Goal: Information Seeking & Learning: Learn about a topic

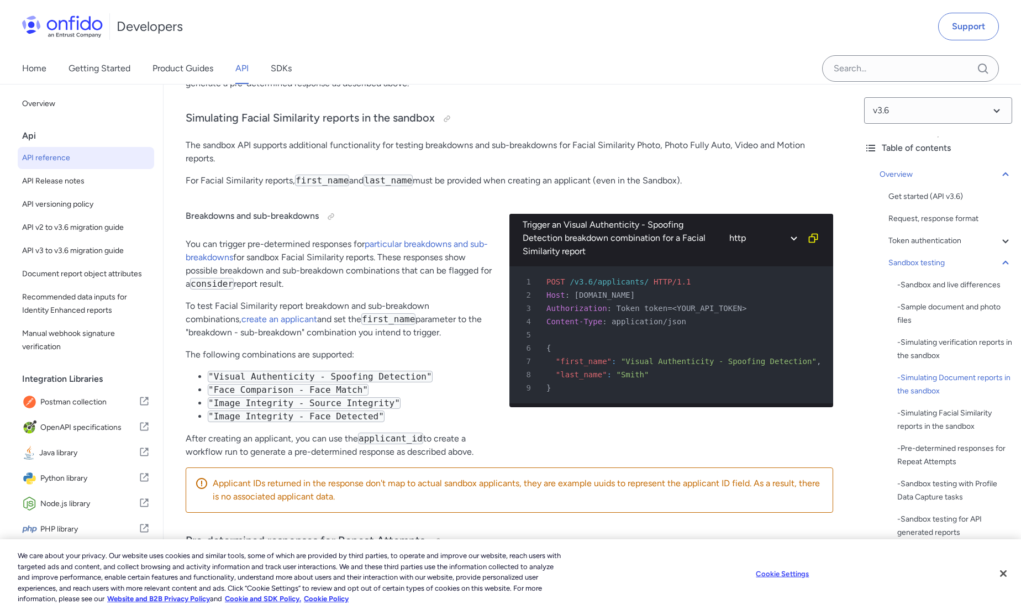
scroll to position [4061, 0]
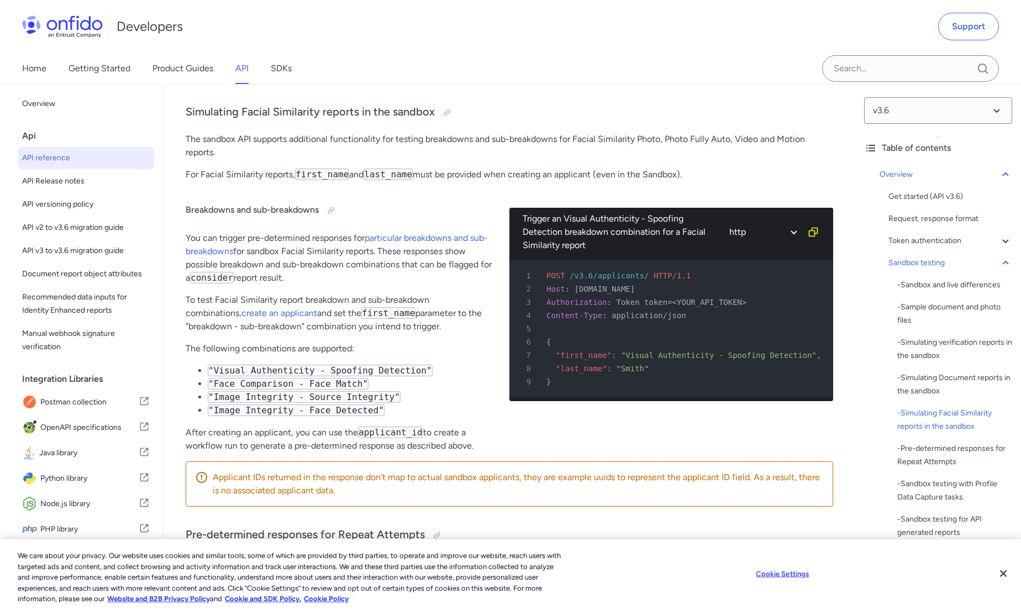
click at [426, 247] on p "You can trigger pre-determined responses for particular breakdowns and sub-brea…" at bounding box center [339, 257] width 306 height 53
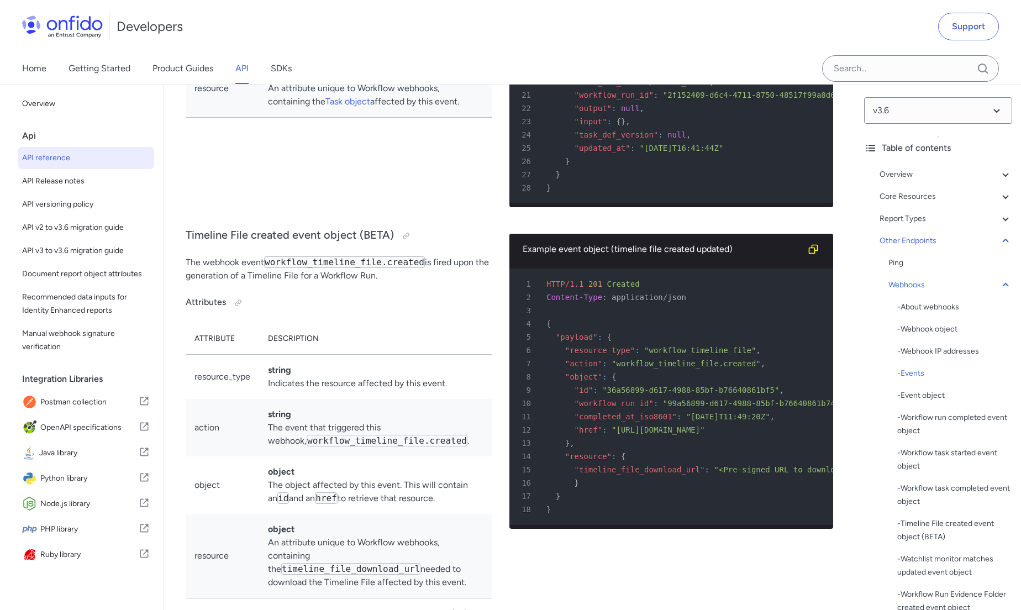
scroll to position [87617, 0]
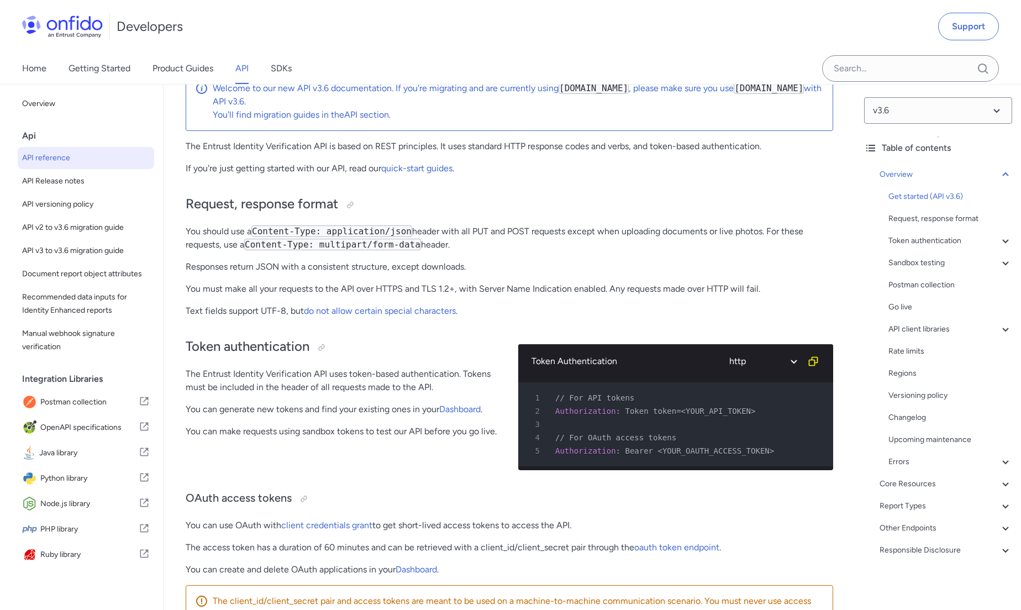
scroll to position [193, 0]
